Goal: Complete application form

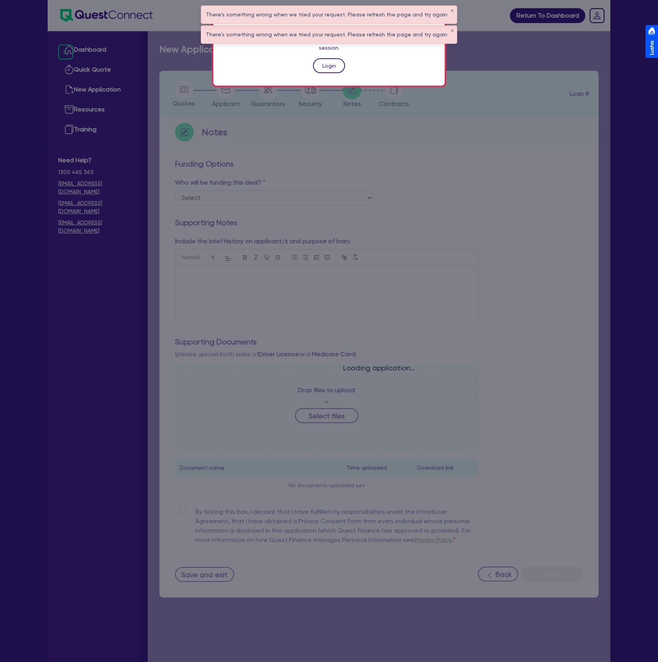
drag, startPoint x: 0, startPoint y: 0, endPoint x: 330, endPoint y: 52, distance: 334.3
click at [330, 58] on link "Login" at bounding box center [329, 65] width 32 height 15
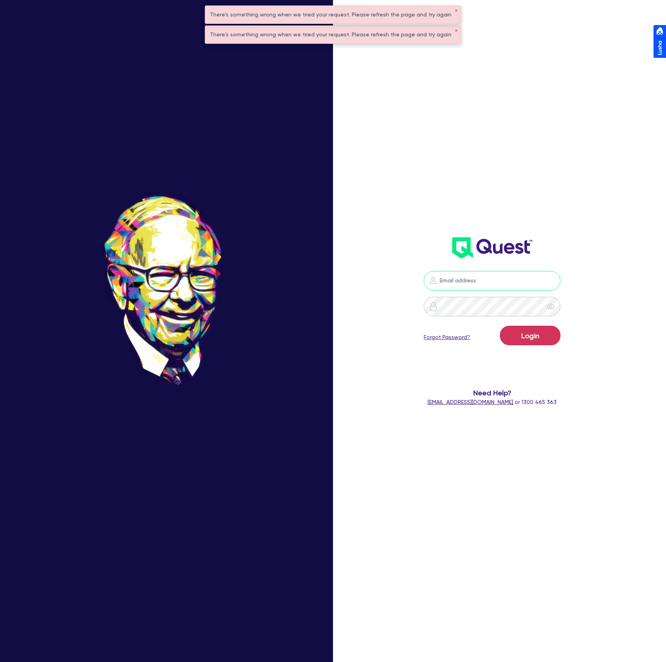
drag, startPoint x: 503, startPoint y: 277, endPoint x: 518, endPoint y: 289, distance: 18.9
click at [503, 277] on input "email" at bounding box center [492, 281] width 137 height 20
type input "[PERSON_NAME][EMAIL_ADDRESS][DOMAIN_NAME]"
click at [500, 326] on button "Login" at bounding box center [530, 336] width 61 height 20
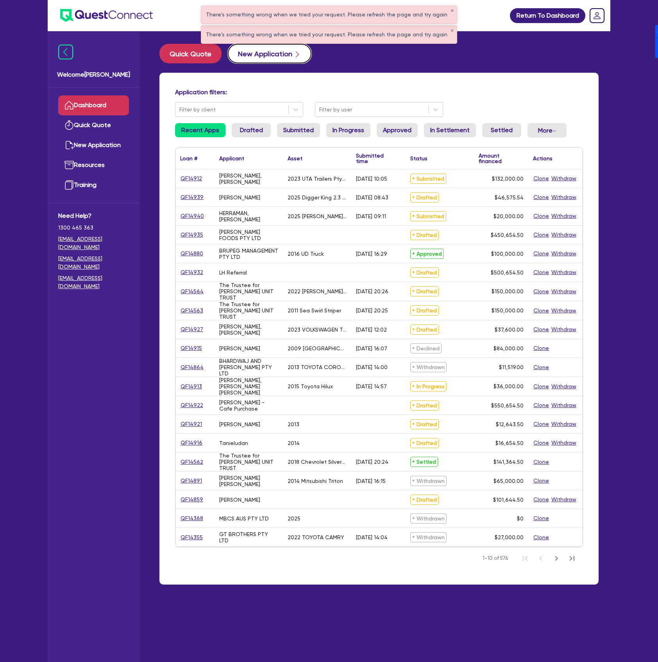
click at [248, 57] on button "New Application" at bounding box center [270, 54] width 84 height 20
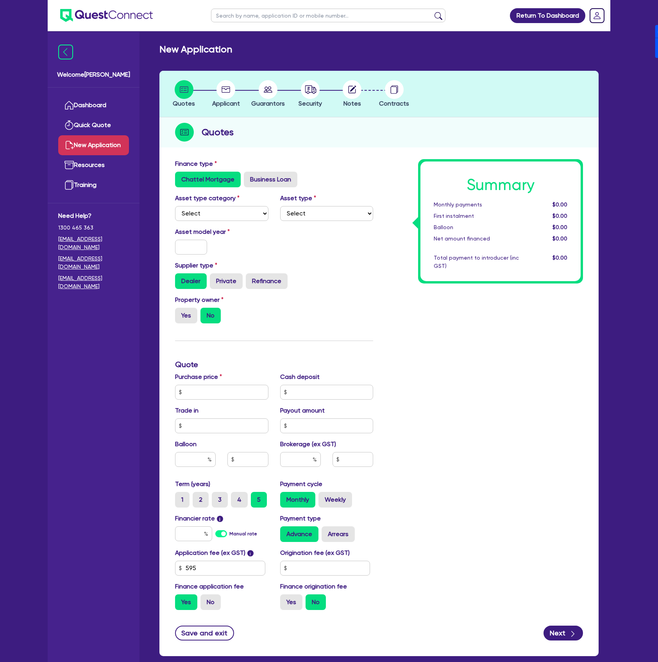
click at [222, 205] on div "Asset type category Select Cars and light trucks Primary assets Secondary asset…" at bounding box center [221, 206] width 105 height 27
click at [209, 213] on select "Select Cars and light trucks Primary assets Secondary assets Tertiary assets" at bounding box center [221, 213] width 93 height 15
select select "CARS_AND_LIGHT_TRUCKS"
click at [175, 206] on select "Select Cars and light trucks Primary assets Secondary assets Tertiary assets" at bounding box center [221, 213] width 93 height 15
click at [324, 210] on select "Select Passenger vehicles Vans and utes Light trucks up to 4.5 tonne" at bounding box center [326, 213] width 93 height 15
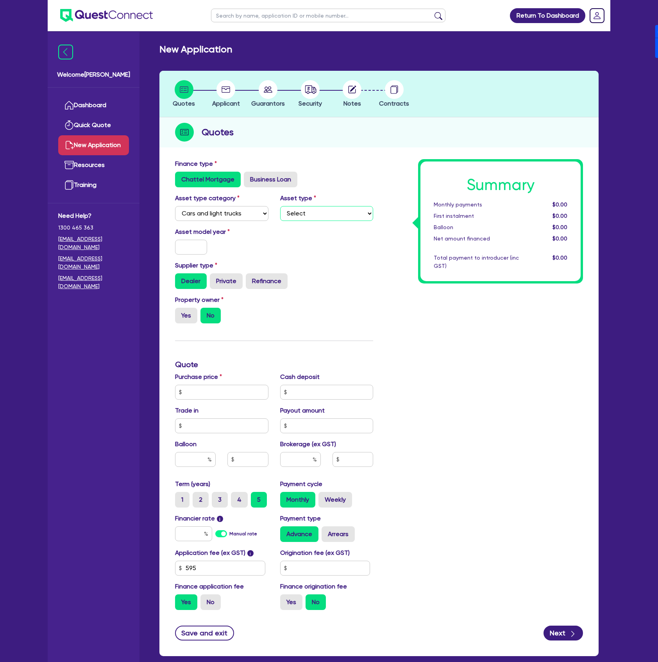
select select "PASSENGER_VEHICLES"
click at [280, 206] on select "Select Passenger vehicles Vans and utes Light trucks up to 4.5 tonne" at bounding box center [326, 213] width 93 height 15
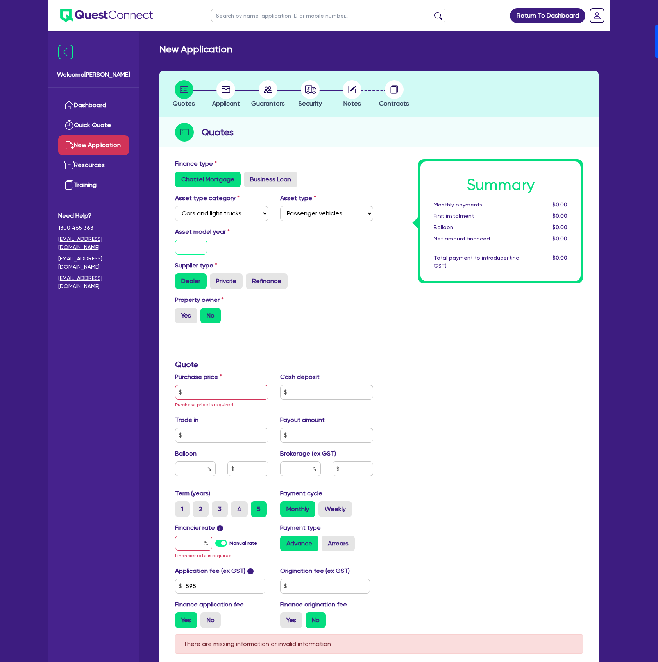
click at [191, 246] on input "text" at bounding box center [191, 247] width 32 height 15
type input "2025"
click at [188, 319] on label "Yes" at bounding box center [186, 316] width 22 height 16
click at [180, 313] on input "Yes" at bounding box center [177, 310] width 5 height 5
radio input "true"
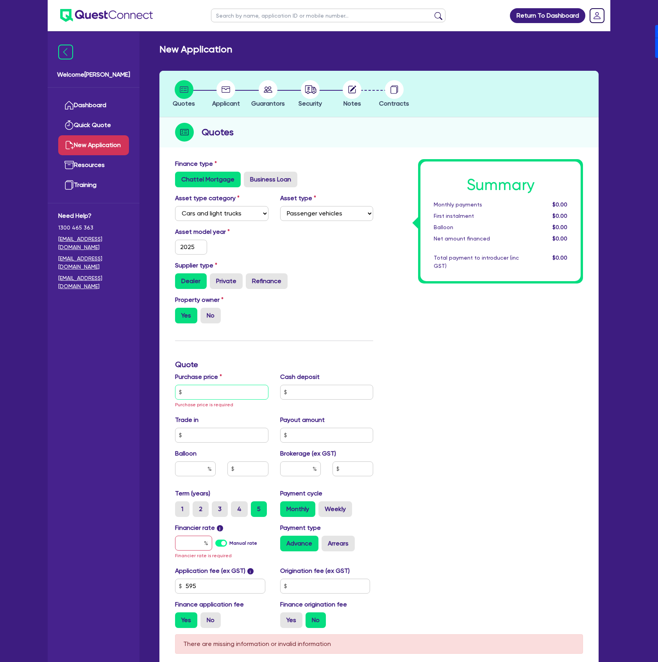
click at [241, 393] on input "text" at bounding box center [221, 392] width 93 height 15
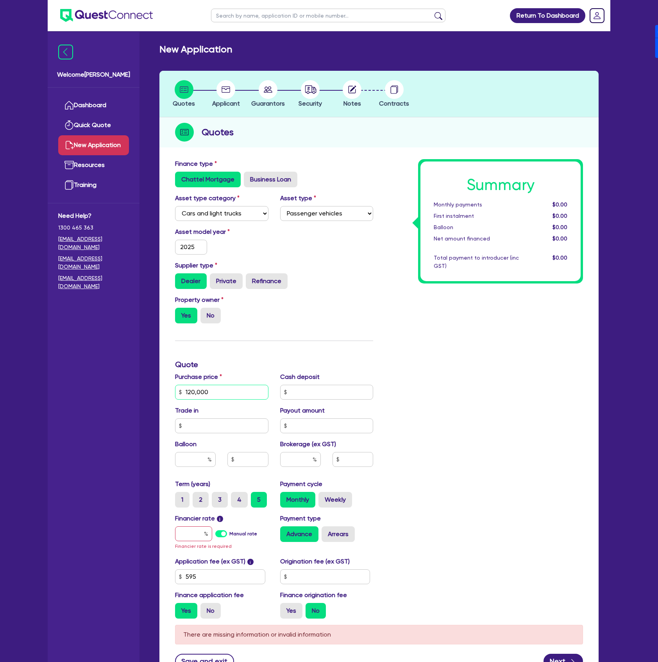
type input "120,000"
click at [229, 535] on label "Manual rate" at bounding box center [243, 533] width 28 height 7
click at [0, 0] on input "Manual rate" at bounding box center [0, 0] width 0 height 0
type input "17"
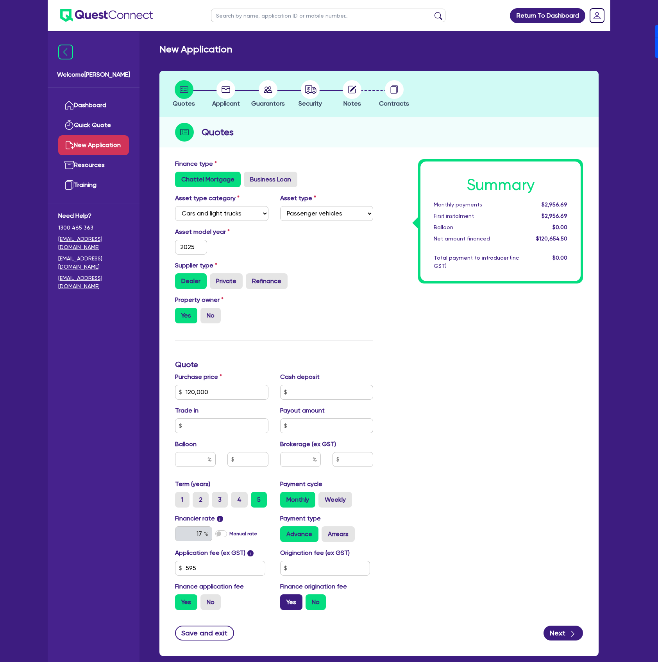
click at [293, 604] on label "Yes" at bounding box center [291, 602] width 22 height 16
click at [285, 599] on input "Yes" at bounding box center [282, 596] width 5 height 5
radio input "true"
click at [302, 460] on input "text" at bounding box center [300, 459] width 41 height 15
type input "4"
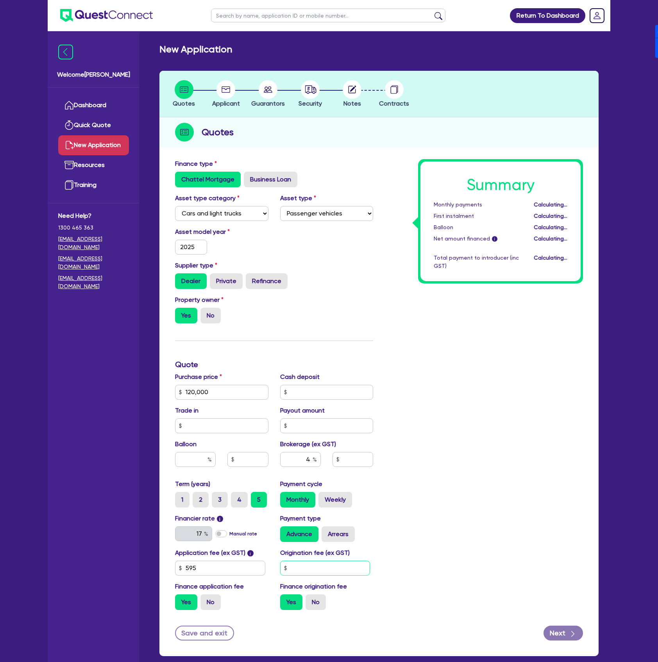
type input "4,826.18"
click at [320, 572] on input "text" at bounding box center [325, 567] width 90 height 15
type input "900"
click at [453, 529] on div "Summary Monthly payments Calculating... First instalment Calculating... Balloon…" at bounding box center [484, 387] width 210 height 457
click at [571, 634] on icon "button" at bounding box center [573, 634] width 8 height 8
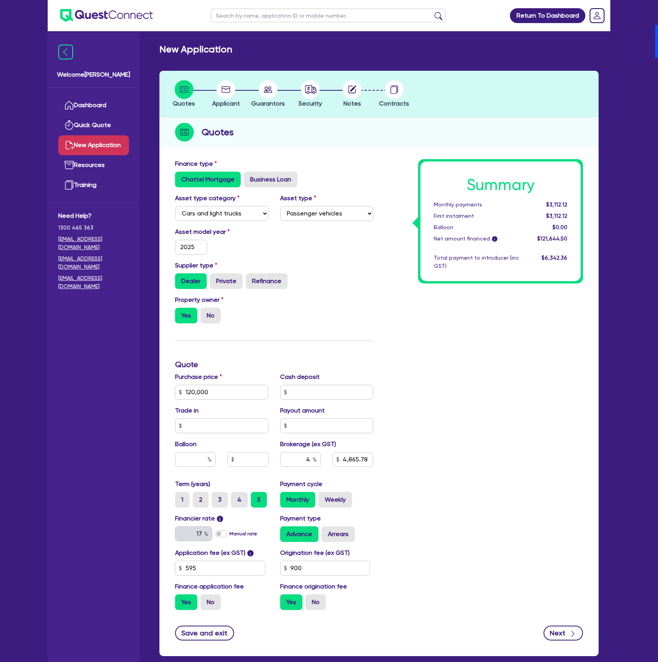
type input "4,865.78"
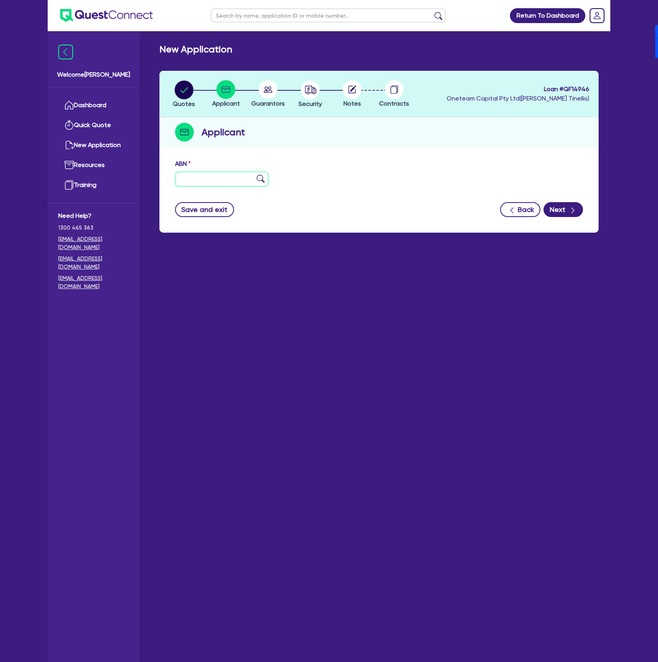
drag, startPoint x: 225, startPoint y: 172, endPoint x: 222, endPoint y: 175, distance: 4.7
click at [224, 173] on input "text" at bounding box center [221, 179] width 93 height 15
type input "11 111 111 111"
click at [561, 211] on button "Next" at bounding box center [563, 209] width 39 height 15
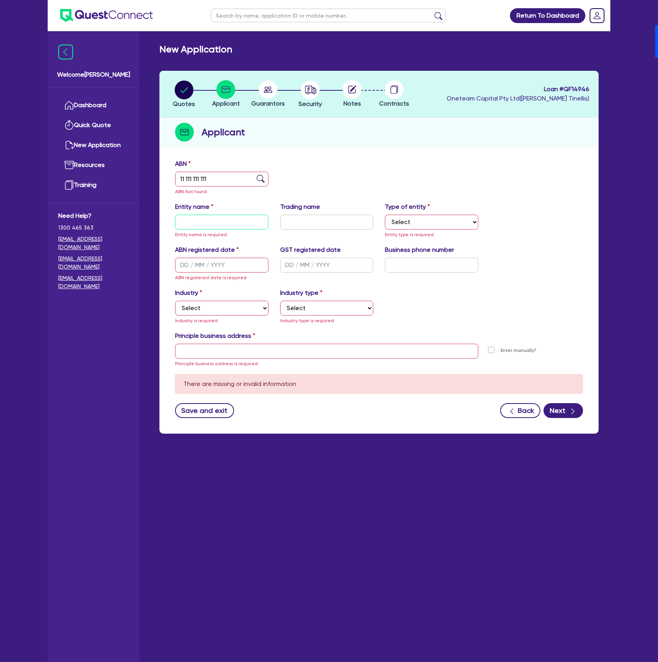
click at [203, 222] on input "text" at bounding box center [221, 222] width 93 height 15
click at [318, 93] on circle "button" at bounding box center [310, 89] width 19 height 19
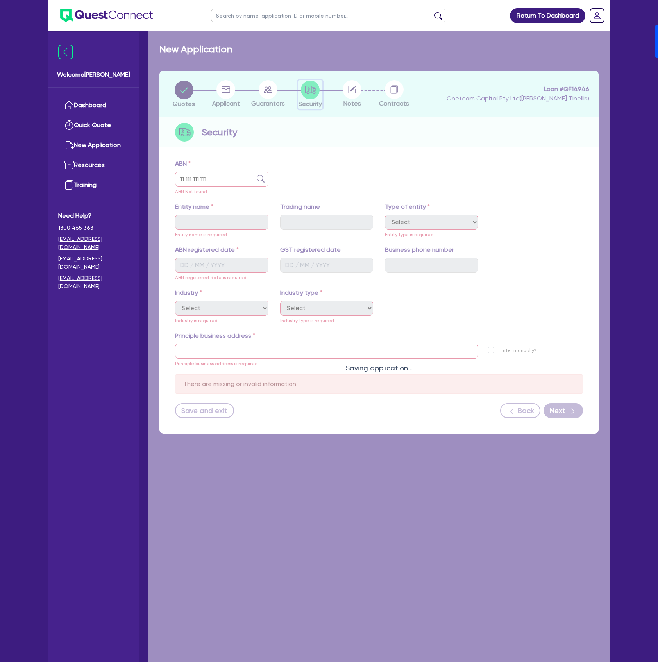
select select "CARS_AND_LIGHT_TRUCKS"
select select "PASSENGER_VEHICLES"
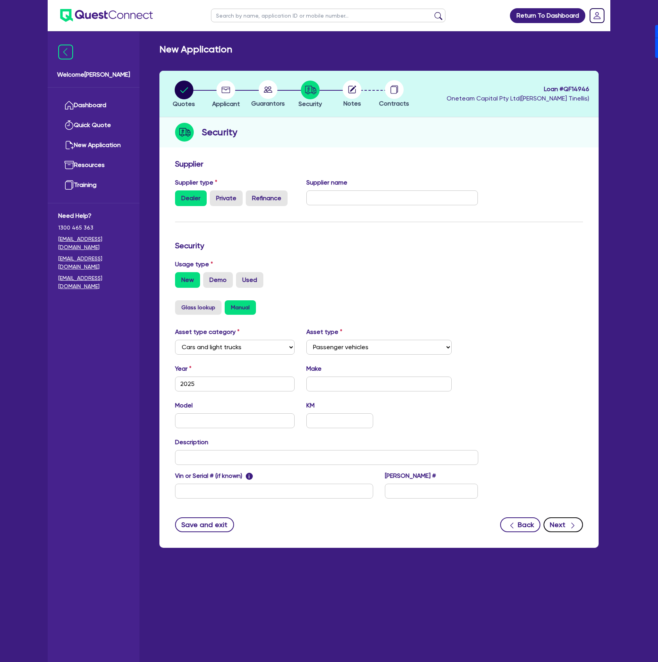
click at [560, 525] on button "Next" at bounding box center [563, 524] width 39 height 15
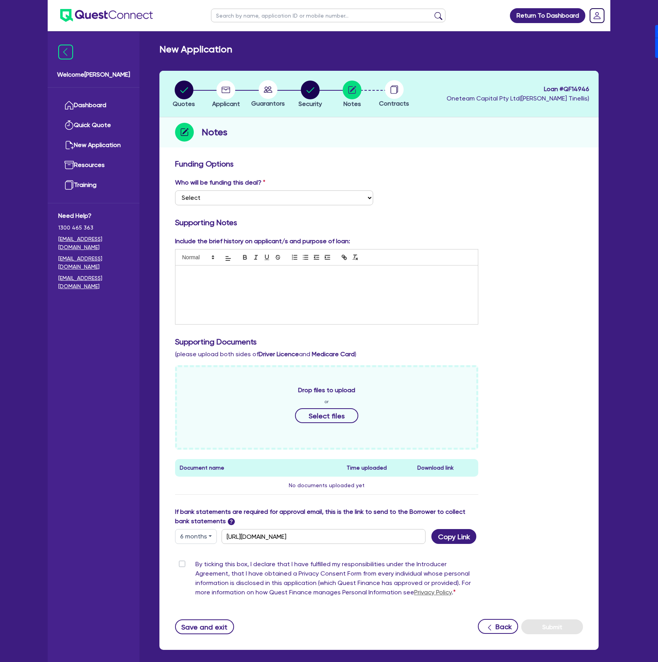
click at [188, 536] on button "6 months" at bounding box center [196, 536] width 42 height 15
click at [195, 573] on link "6 months" at bounding box center [206, 569] width 62 height 14
click at [452, 543] on button "Copy Link" at bounding box center [453, 536] width 45 height 15
